Goal: Navigation & Orientation: Find specific page/section

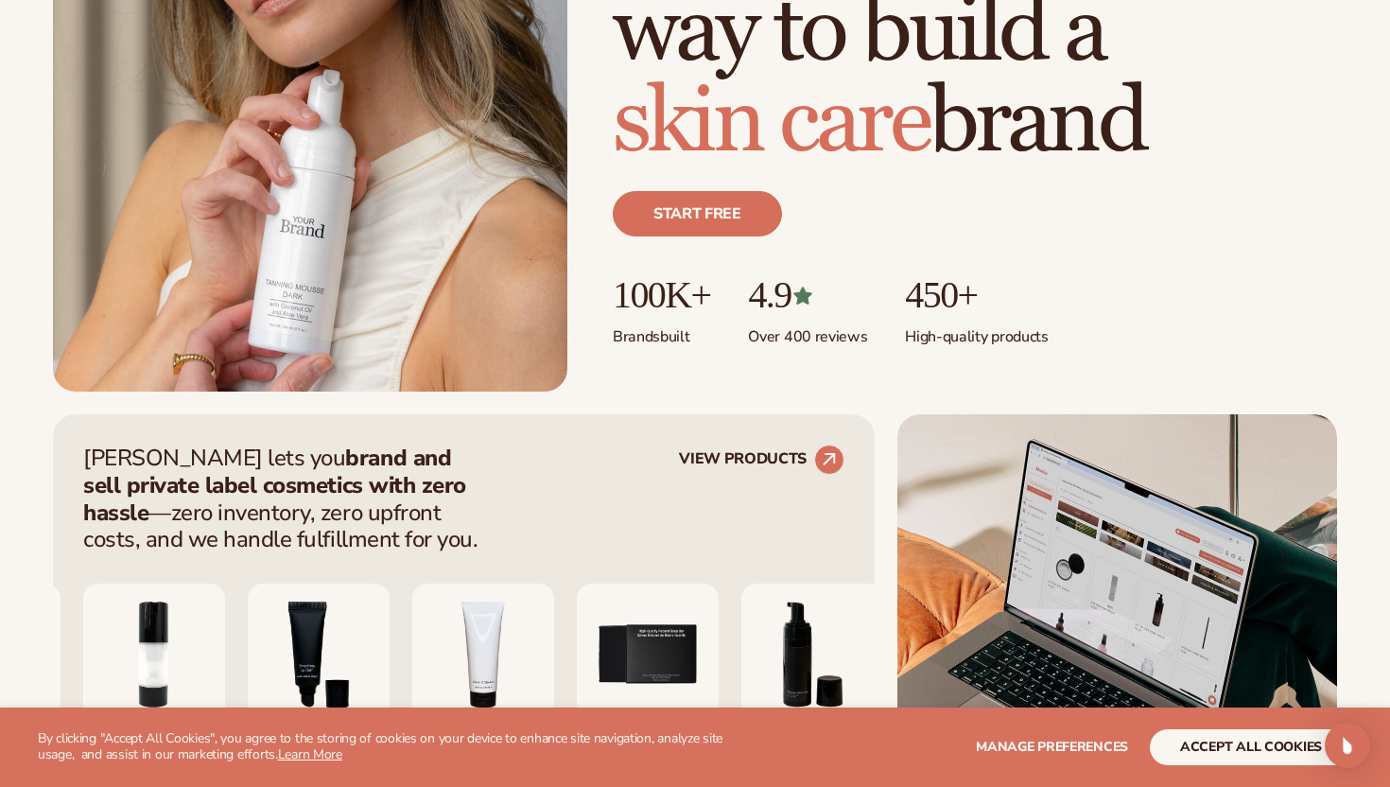
scroll to position [374, 0]
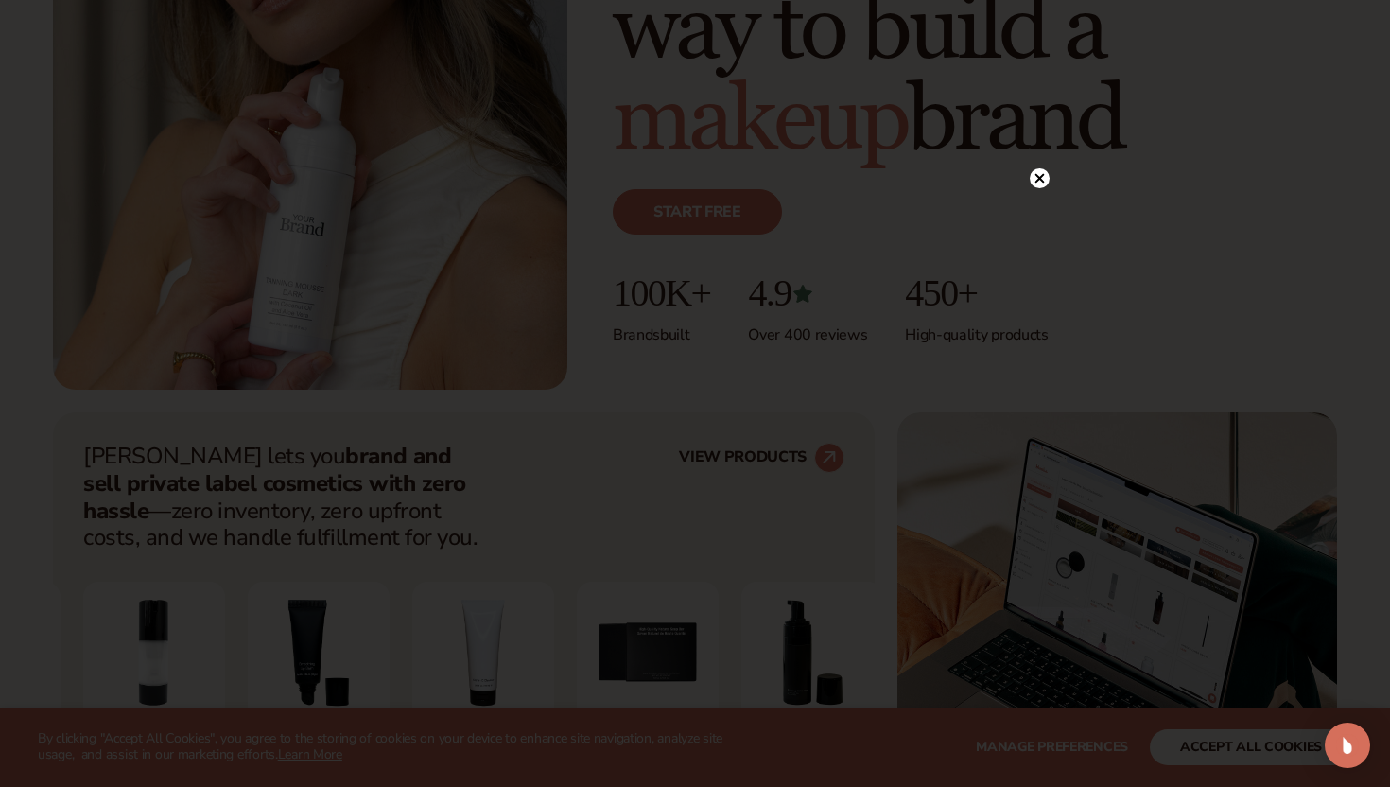
click at [1047, 171] on icon at bounding box center [1040, 178] width 20 height 20
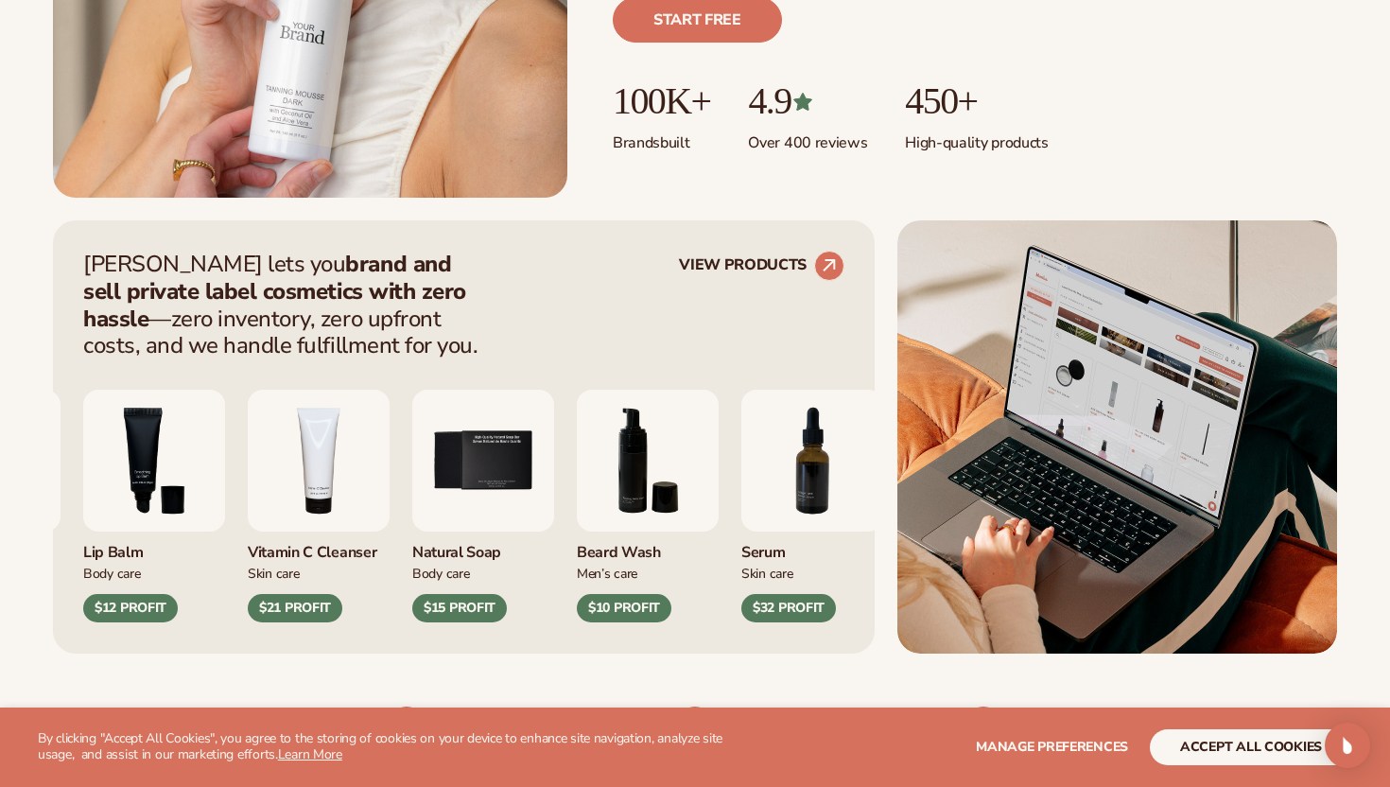
scroll to position [670, 0]
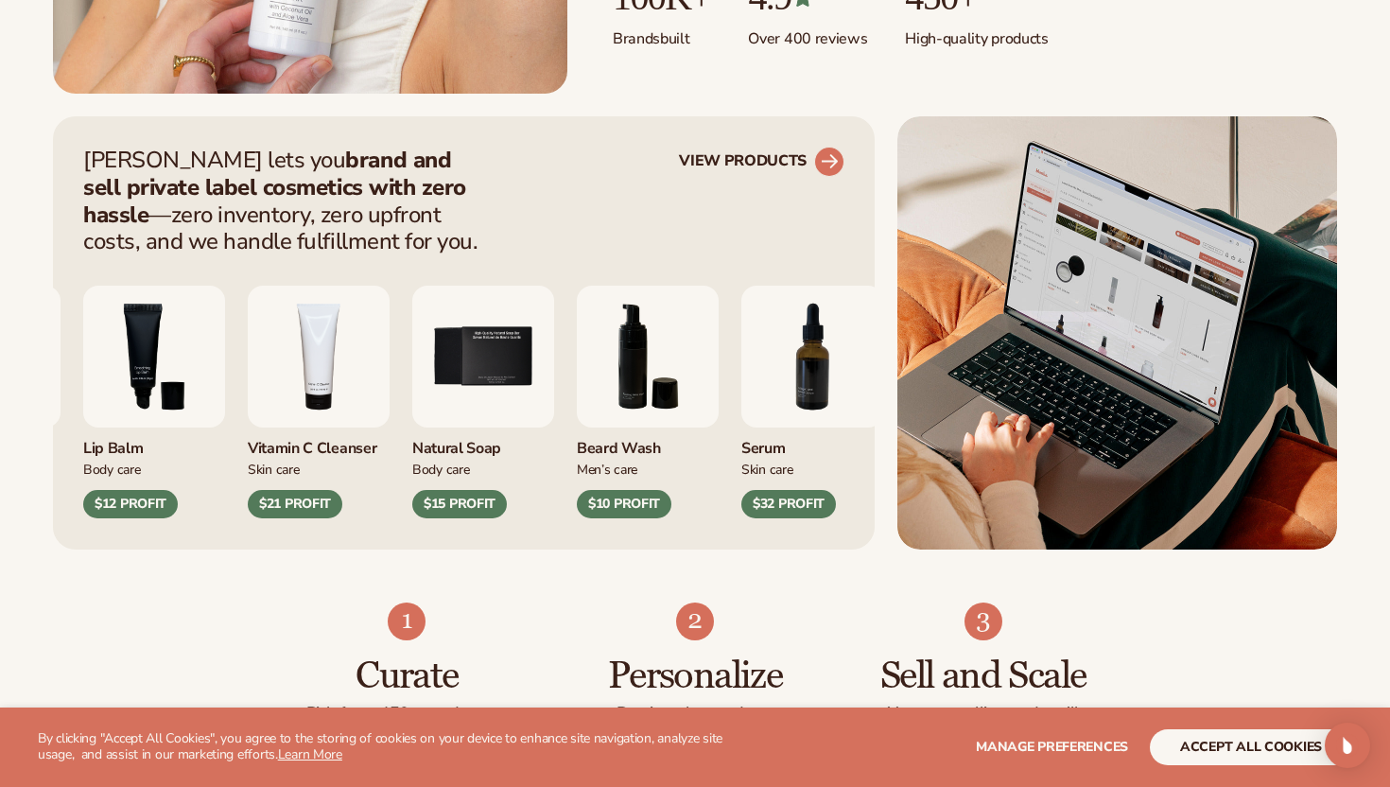
click at [785, 150] on link "VIEW PRODUCTS" at bounding box center [762, 162] width 166 height 30
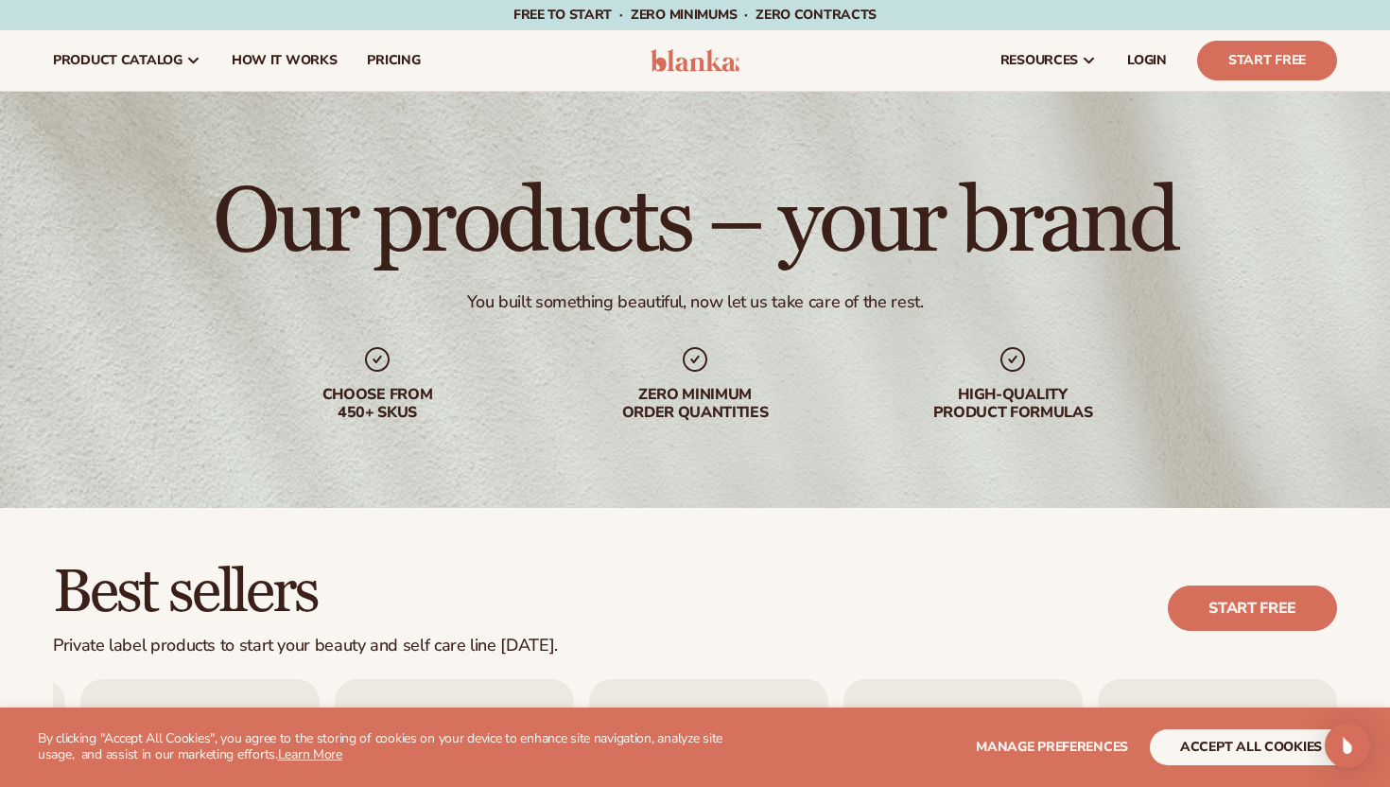
scroll to position [389, 0]
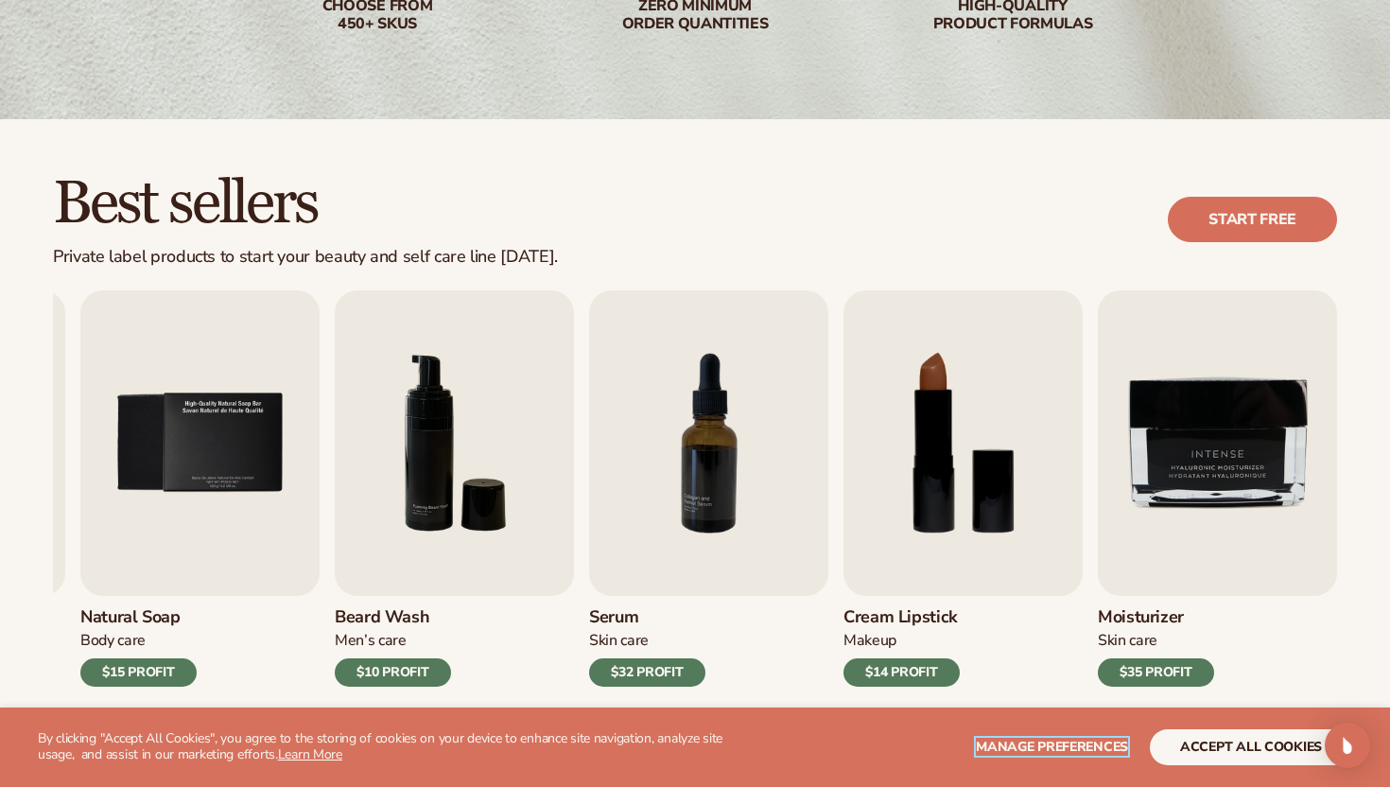
click at [1040, 750] on span "Manage preferences" at bounding box center [1052, 747] width 152 height 18
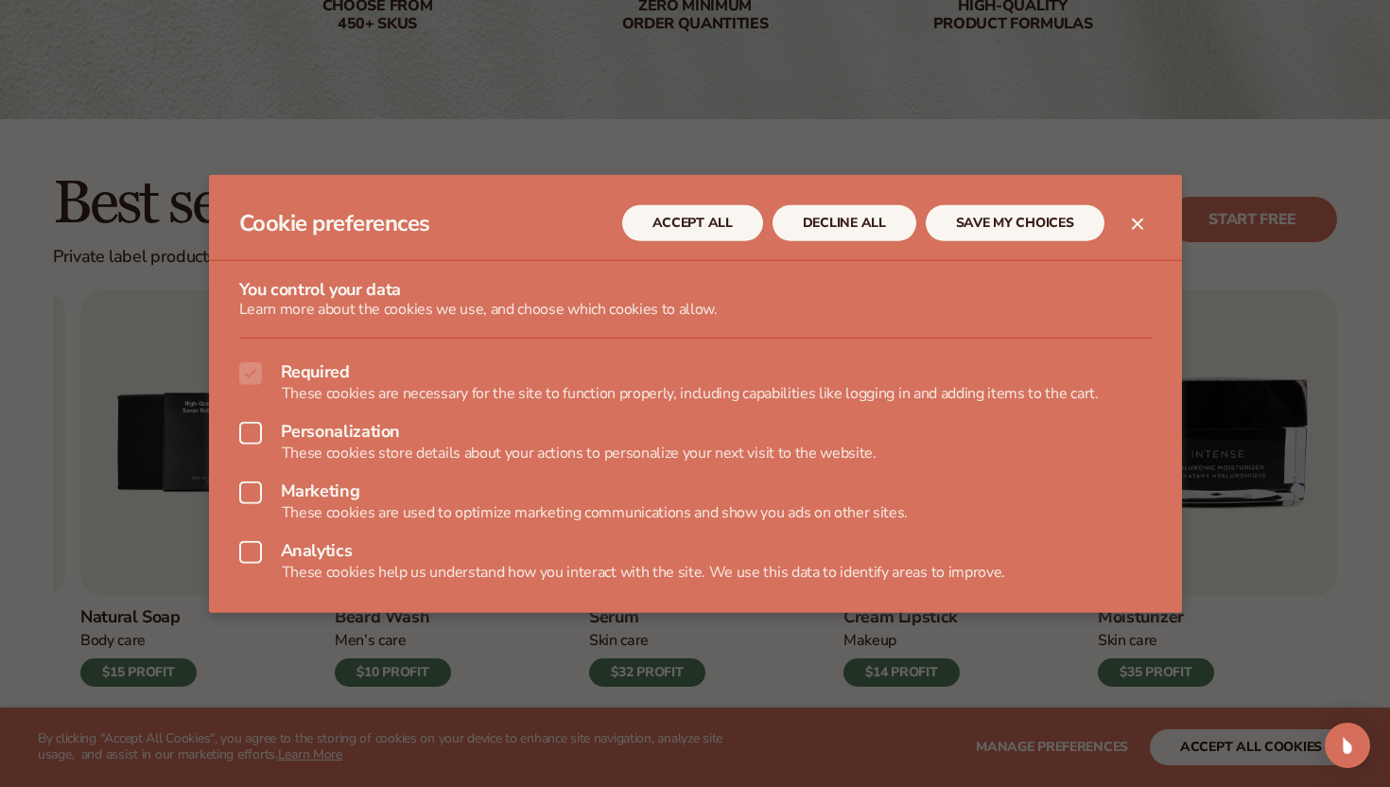
click at [1136, 213] on button "Close dialog" at bounding box center [1138, 224] width 23 height 23
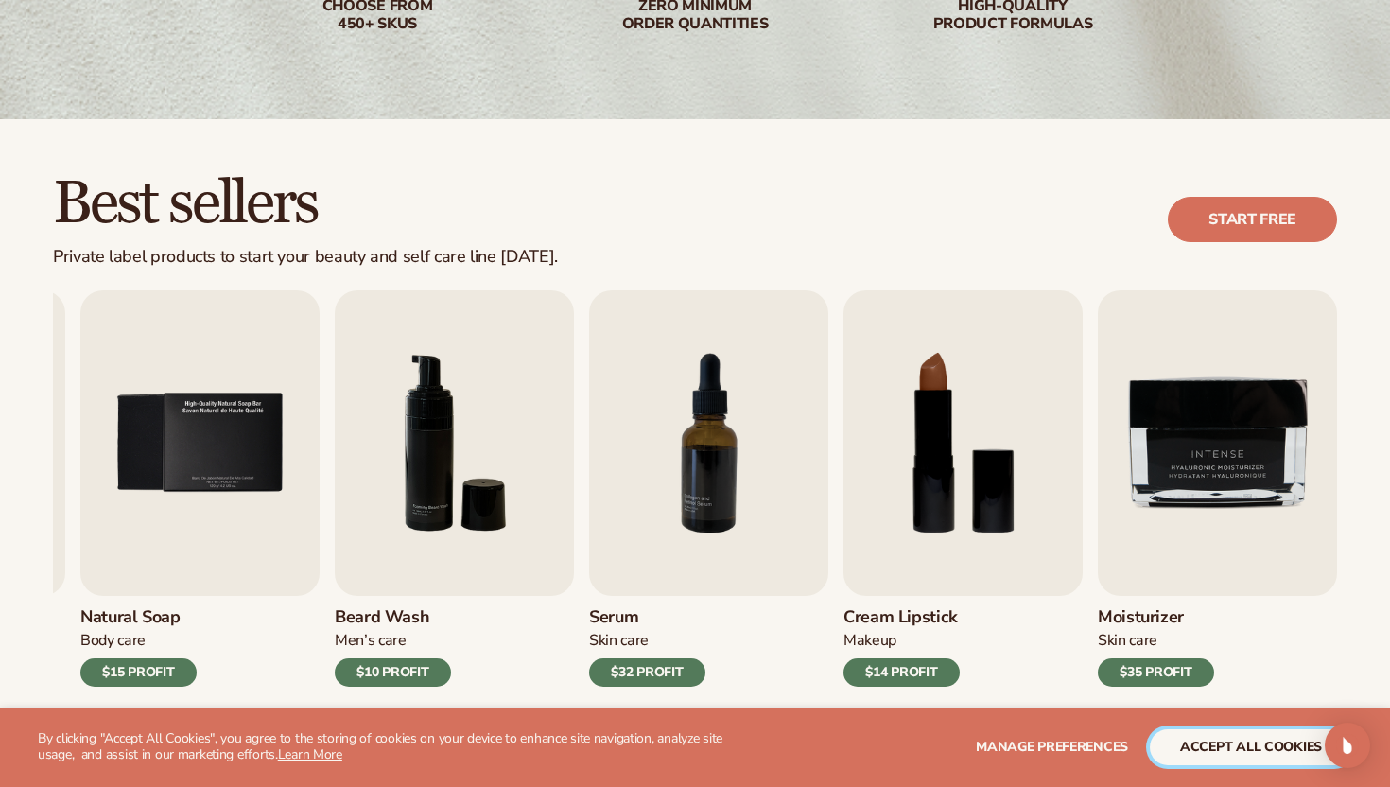
click at [1231, 735] on button "accept all cookies" at bounding box center [1251, 747] width 202 height 36
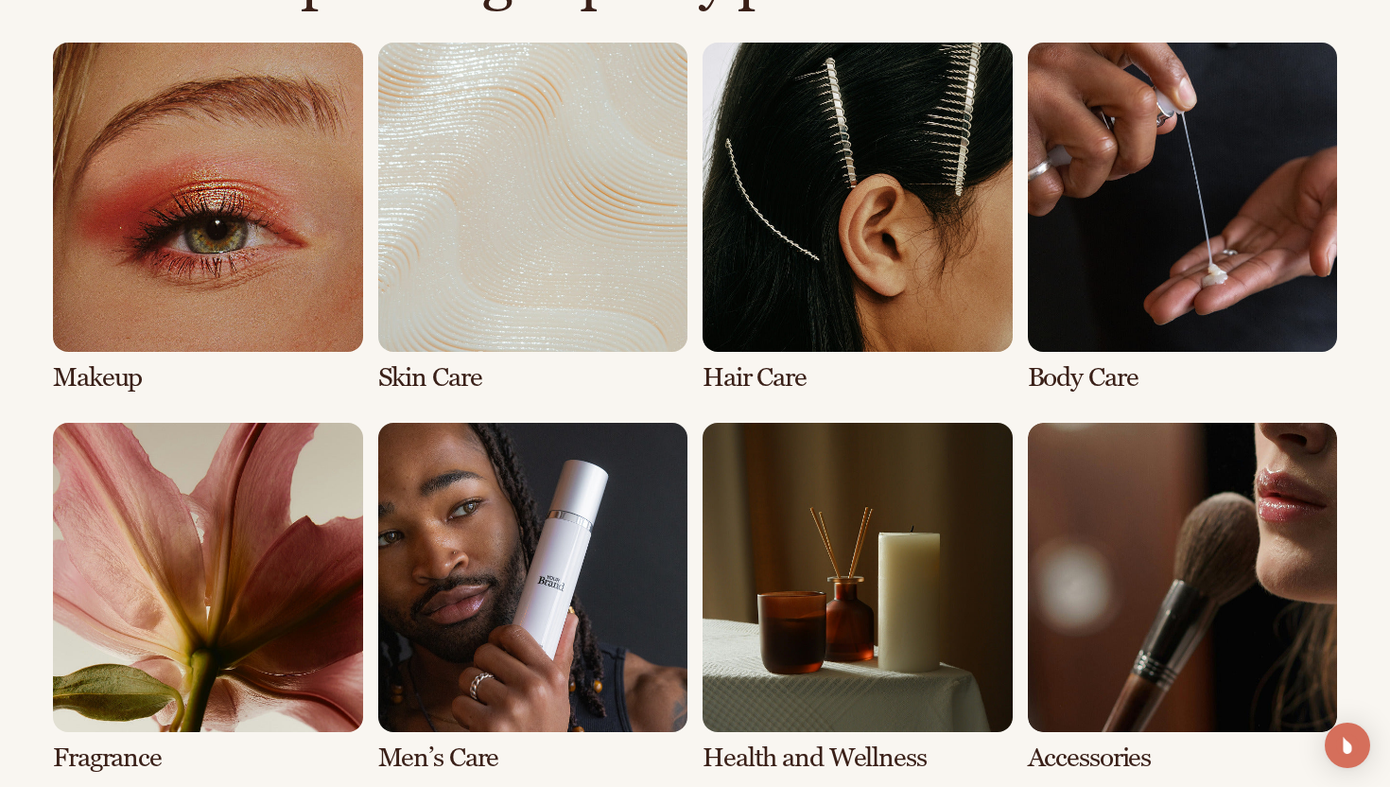
scroll to position [1442, 0]
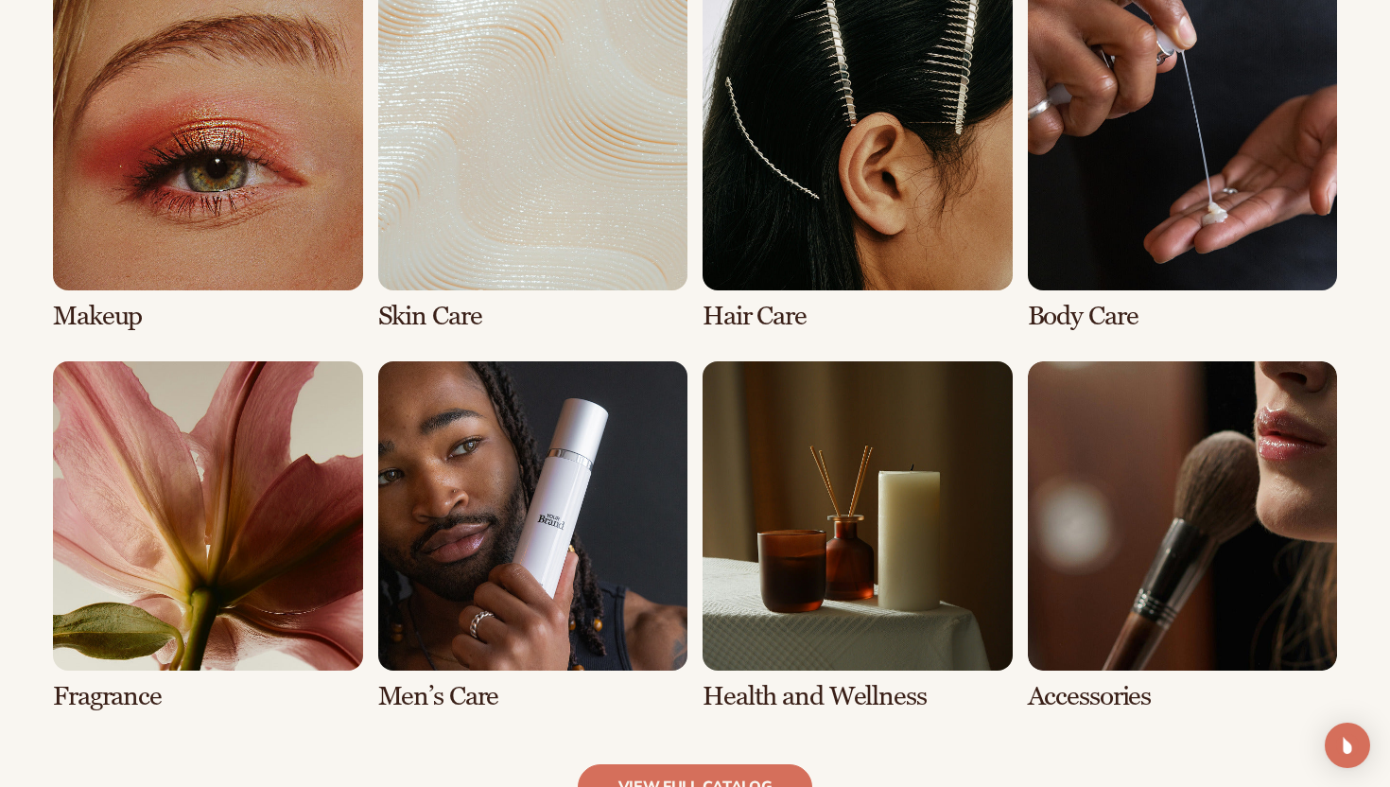
click at [1113, 149] on link "4 / 8" at bounding box center [1183, 156] width 310 height 350
click at [1050, 251] on link "4 / 8" at bounding box center [1183, 156] width 310 height 350
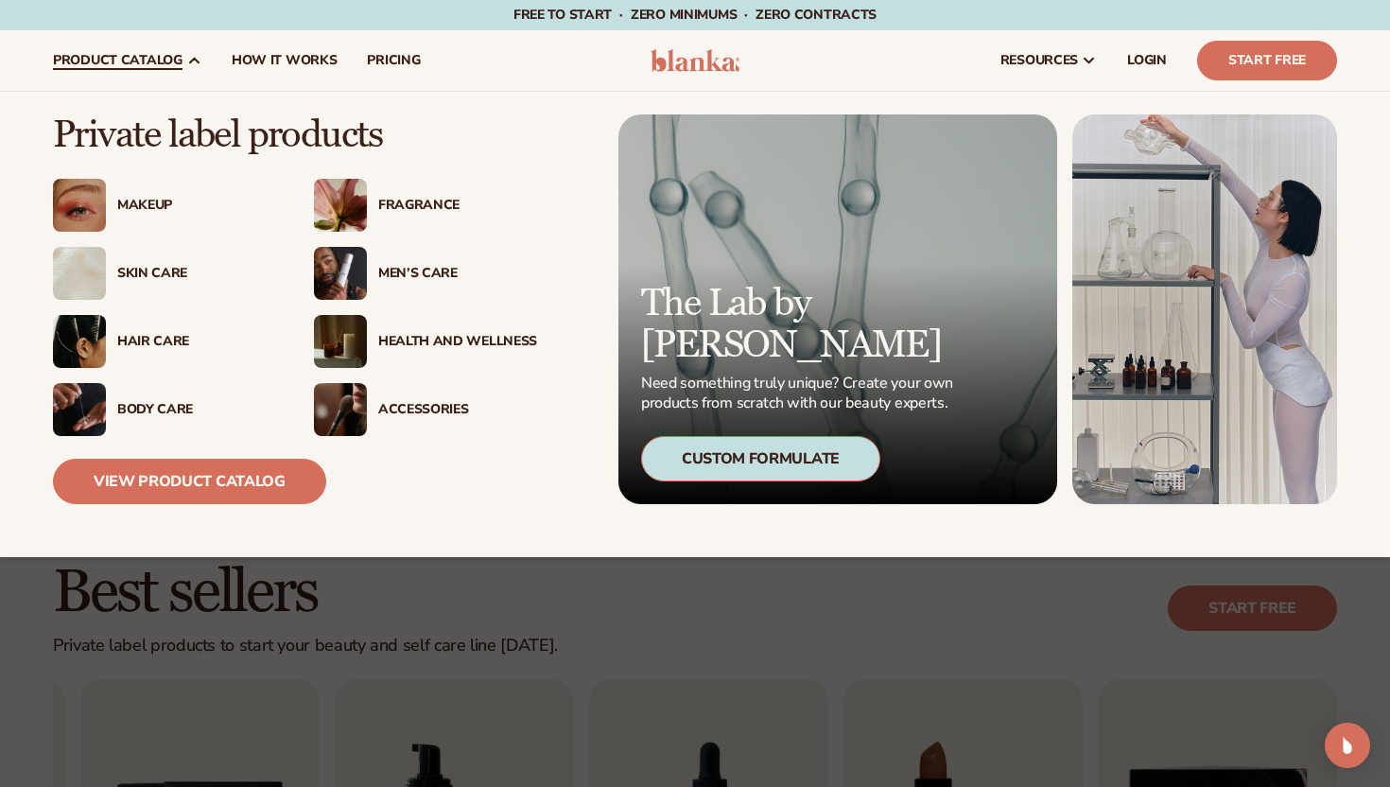
click at [172, 73] on link "product catalog" at bounding box center [127, 60] width 179 height 61
click at [282, 490] on link "View Product Catalog" at bounding box center [189, 481] width 273 height 45
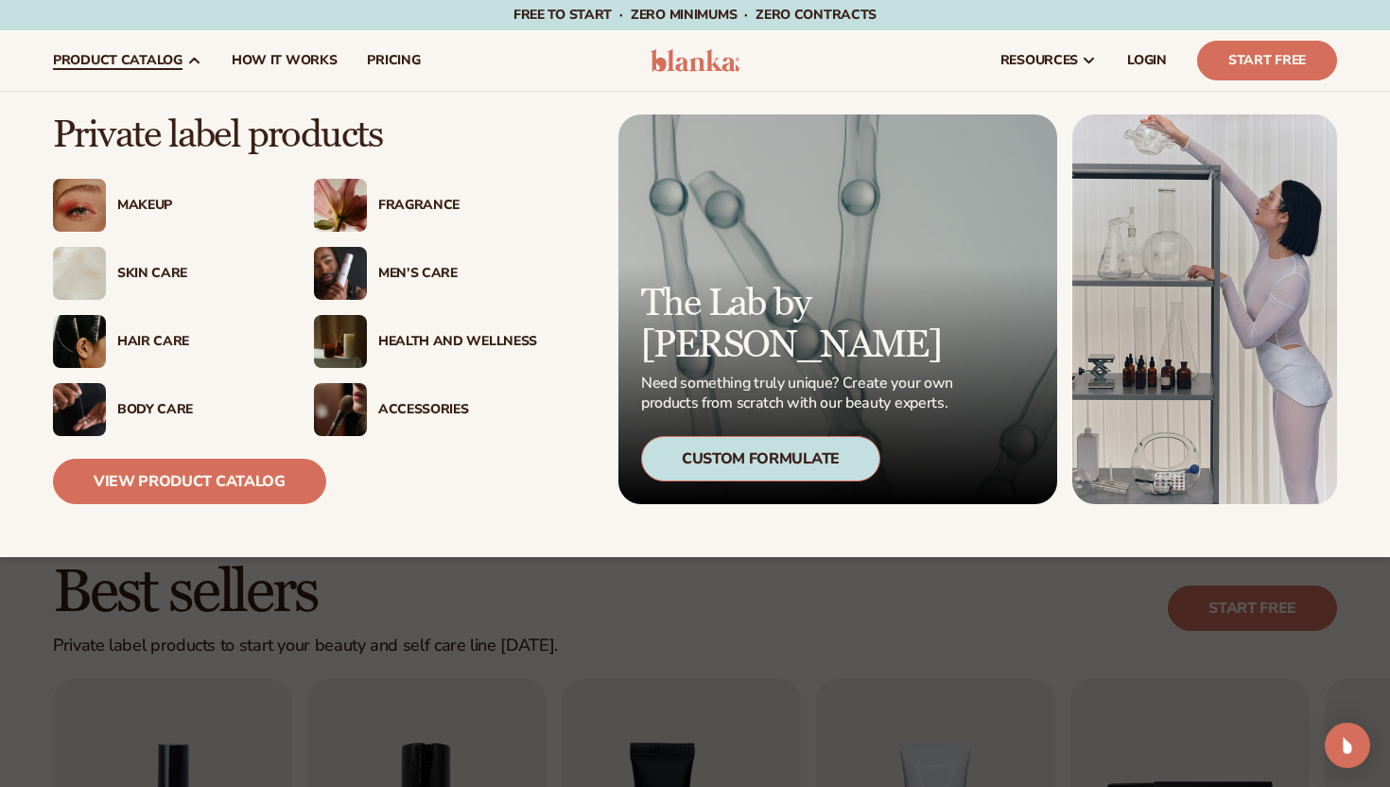
click at [159, 402] on div "Body Care" at bounding box center [196, 410] width 159 height 16
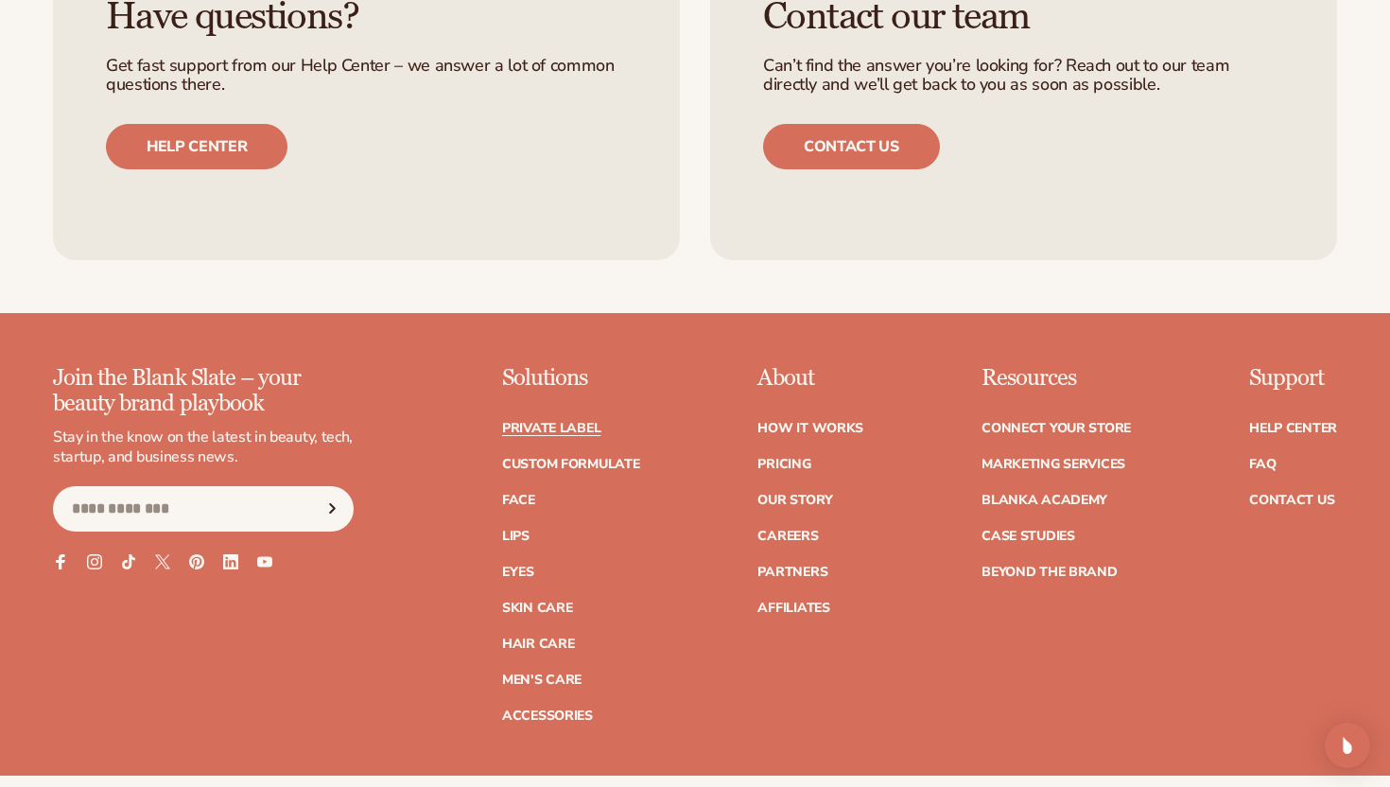
scroll to position [3318, 0]
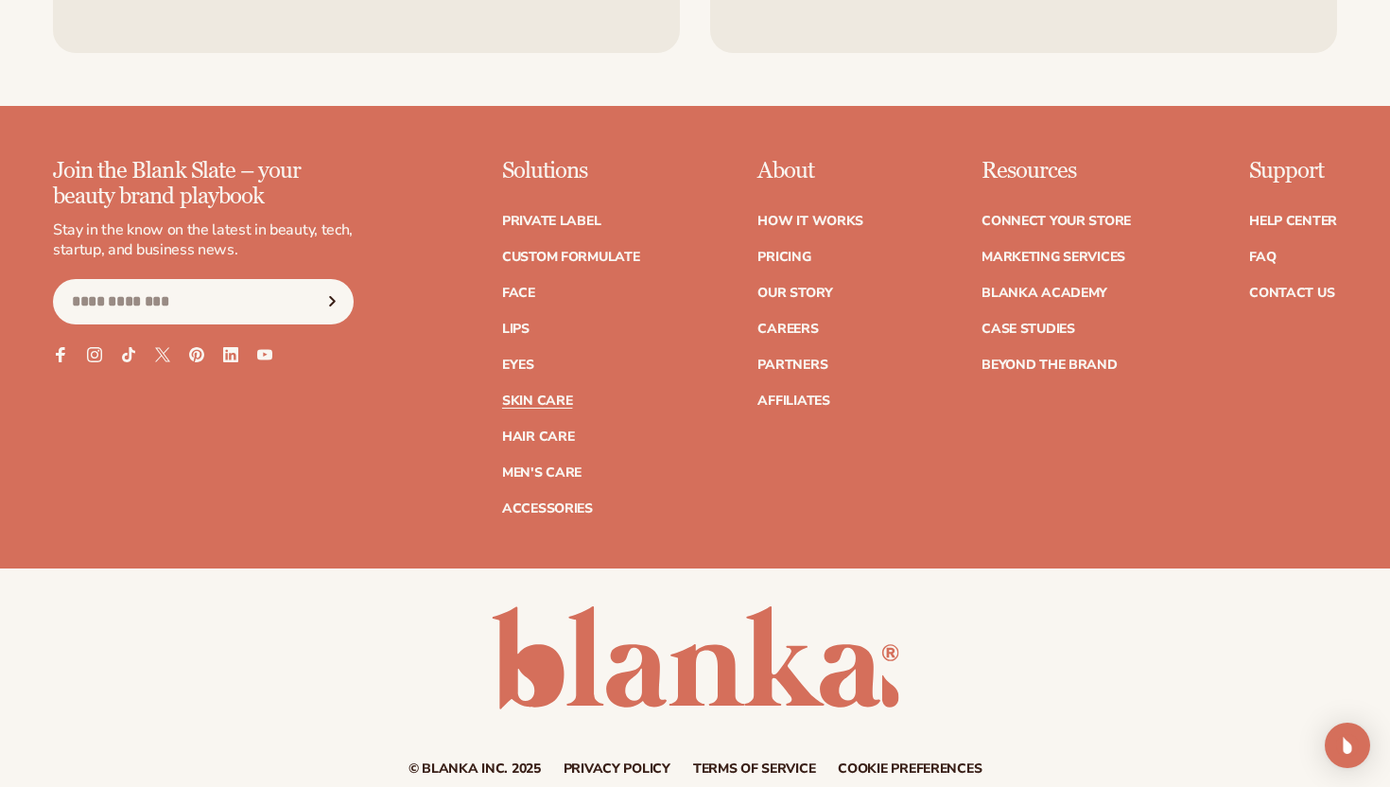
click at [551, 394] on link "Skin Care" at bounding box center [537, 400] width 70 height 13
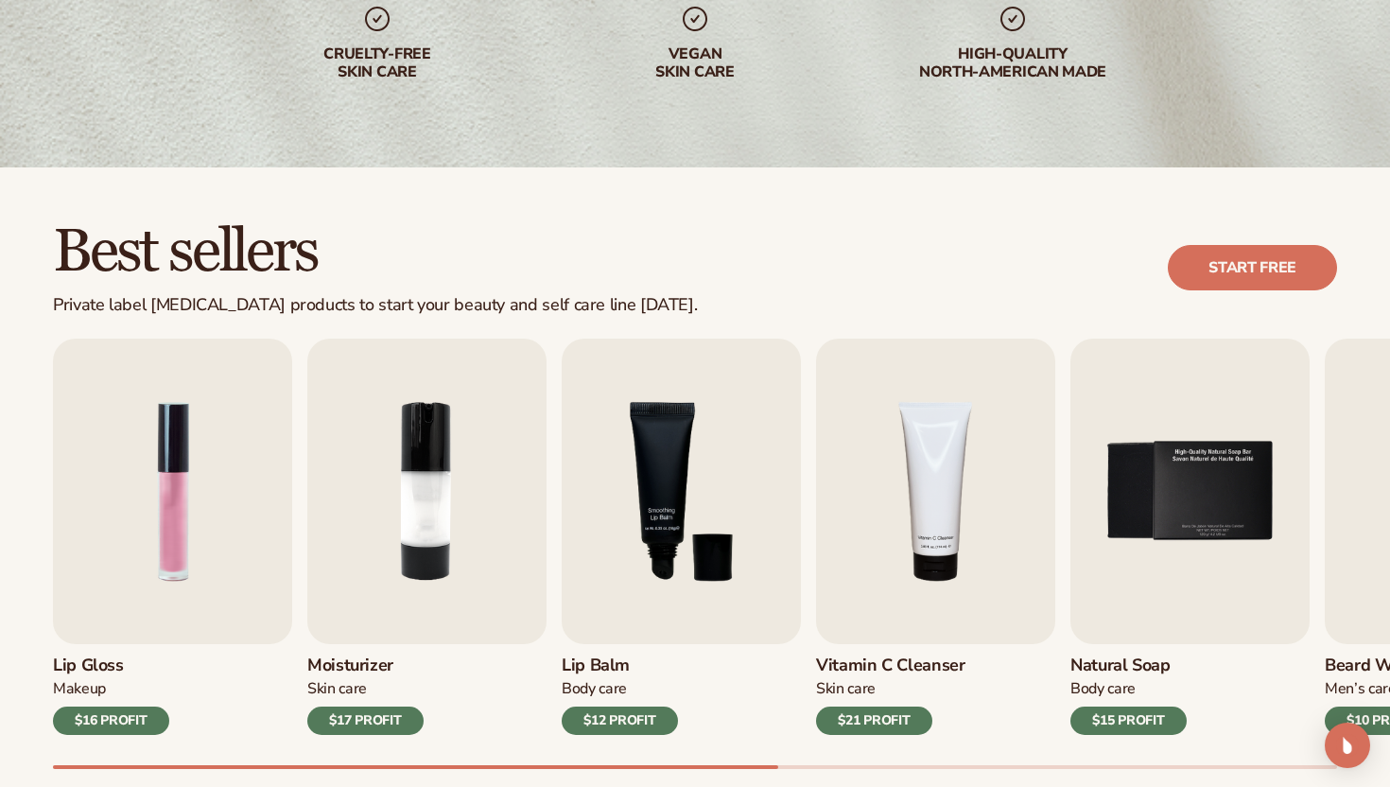
scroll to position [413, 0]
